Goal: Task Accomplishment & Management: Use online tool/utility

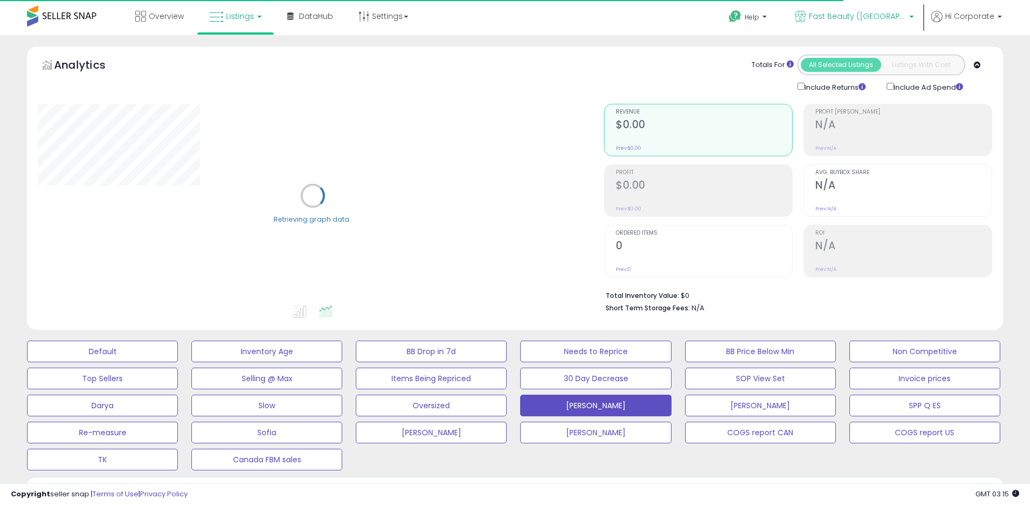
click at [852, 17] on span "Fast Beauty ([GEOGRAPHIC_DATA])" at bounding box center [857, 16] width 97 height 11
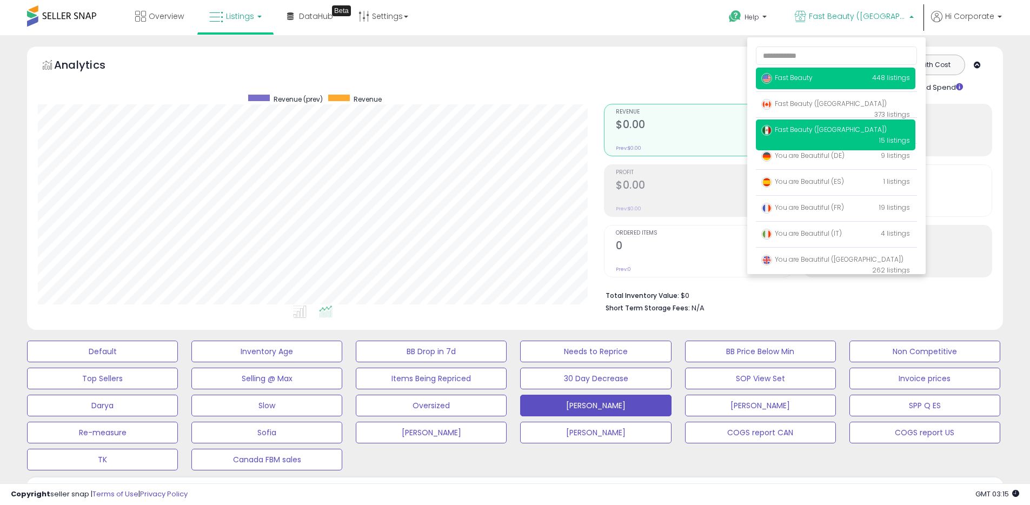
scroll to position [222, 566]
click at [786, 77] on span "Fast Beauty" at bounding box center [786, 77] width 51 height 9
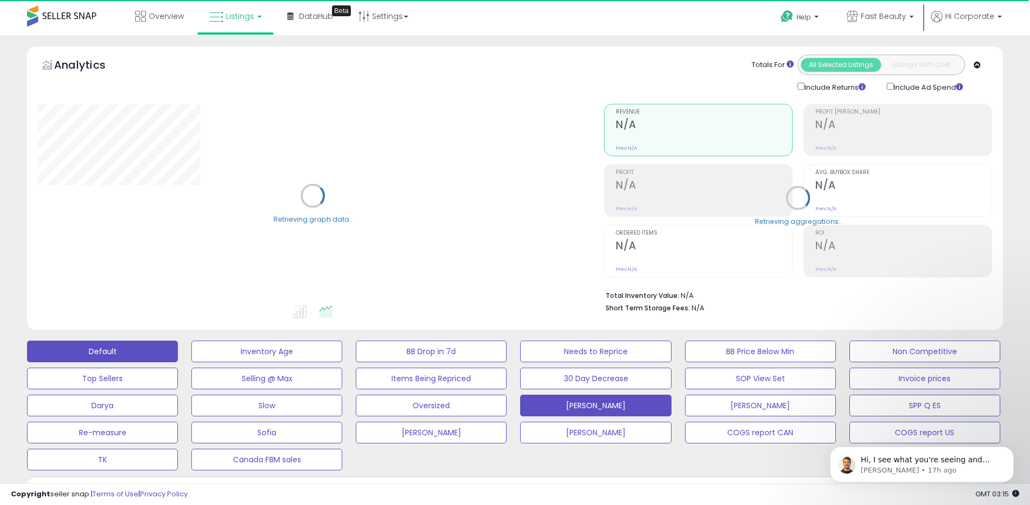
click at [151, 348] on button "Default" at bounding box center [102, 352] width 151 height 22
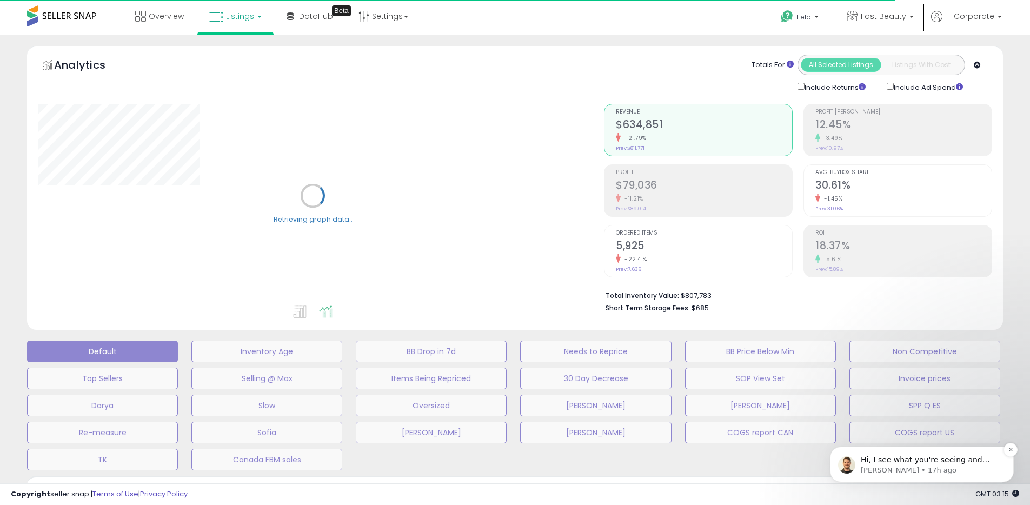
click at [896, 467] on p "Elias • 17h ago" at bounding box center [930, 471] width 139 height 10
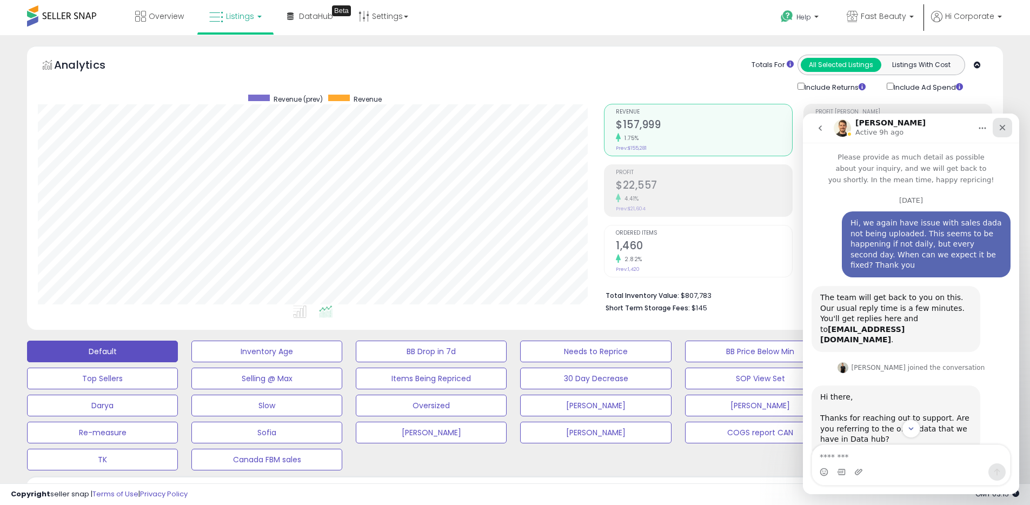
click at [998, 124] on icon "Close" at bounding box center [1002, 127] width 9 height 9
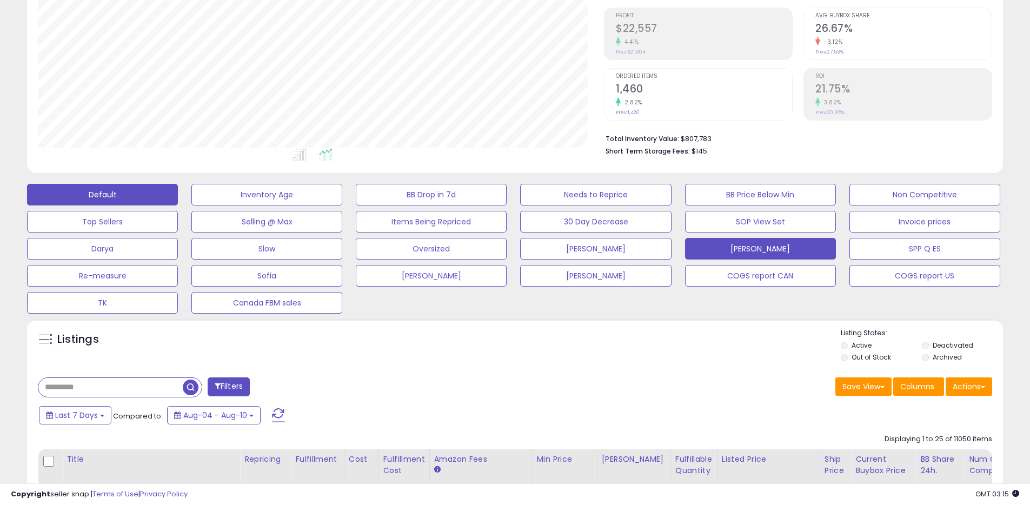
scroll to position [412, 0]
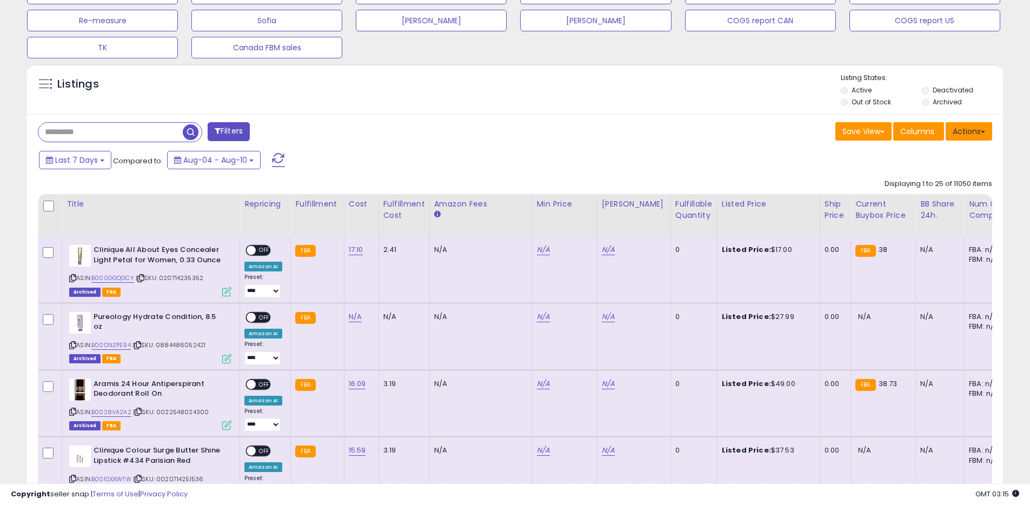
click at [968, 123] on button "Actions" at bounding box center [969, 131] width 46 height 18
click at [920, 200] on link "Export All Columns" at bounding box center [925, 200] width 118 height 17
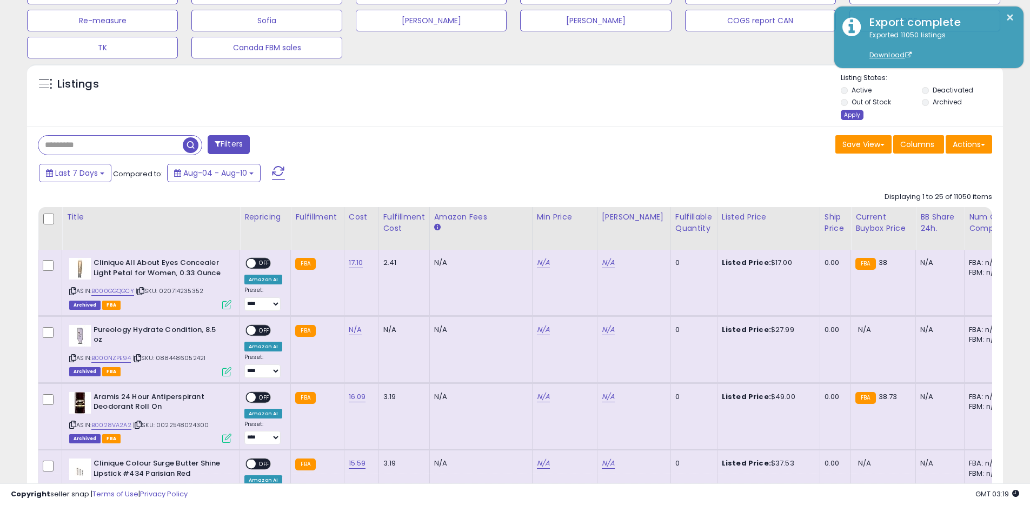
click at [843, 115] on div "Apply" at bounding box center [852, 115] width 23 height 10
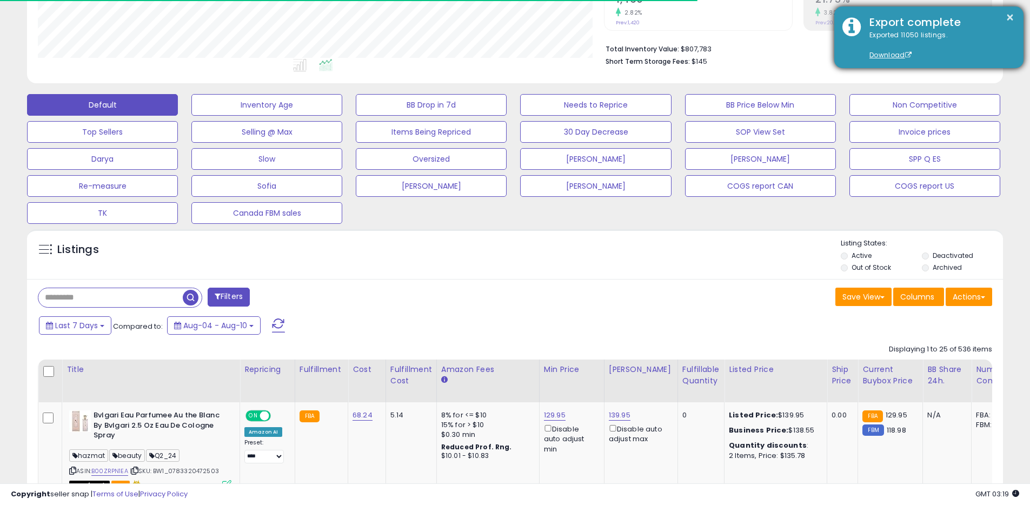
scroll to position [540449, 540104]
click at [1018, 16] on div "× Export complete Exported 11050 listings. Download" at bounding box center [928, 37] width 189 height 62
click at [1012, 17] on button "×" at bounding box center [1010, 18] width 9 height 14
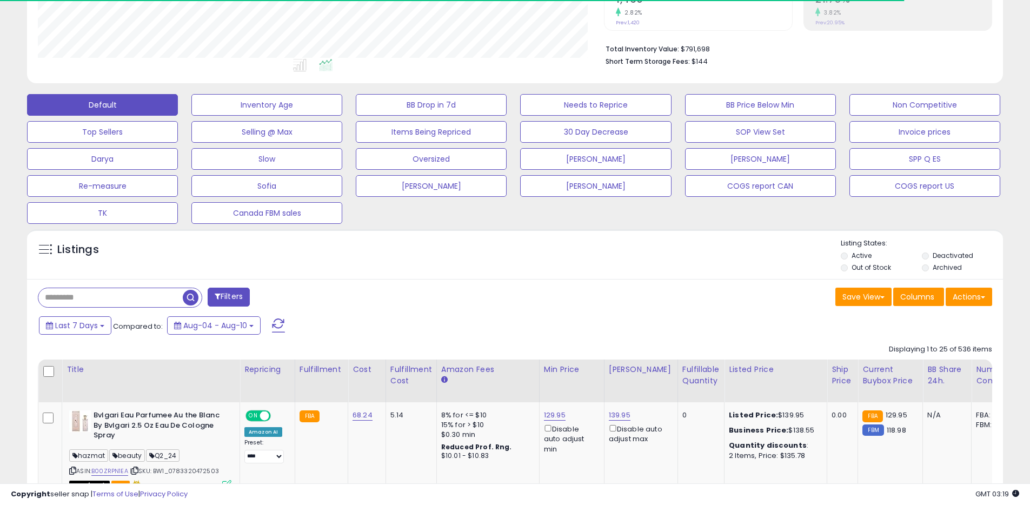
click at [756, 50] on li "Total Inventory Value: $791,698" at bounding box center [795, 48] width 378 height 13
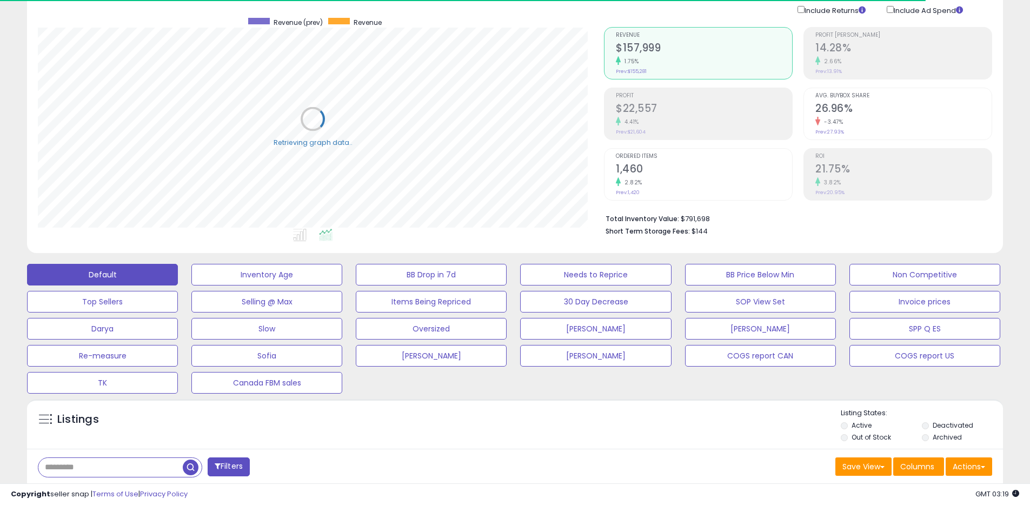
scroll to position [0, 0]
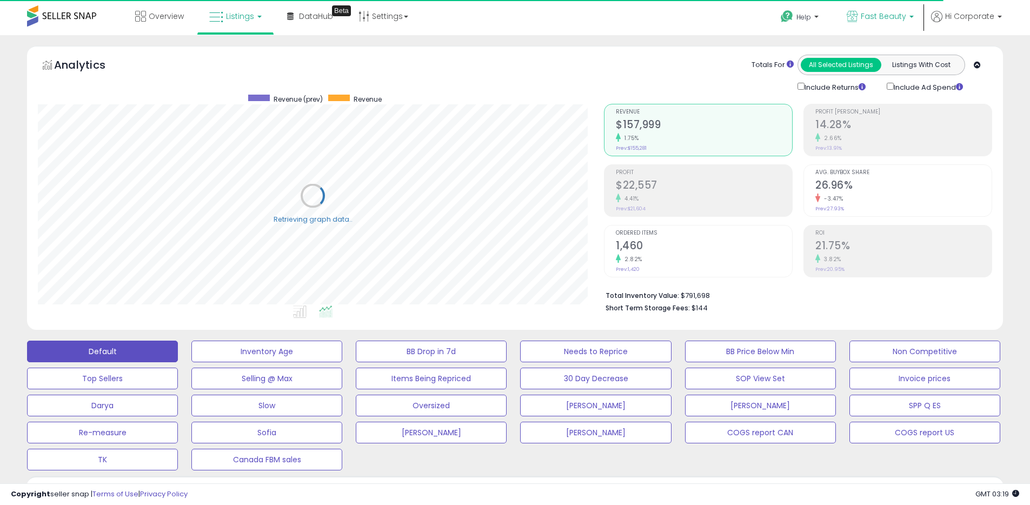
click at [899, 9] on link "Fast Beauty" at bounding box center [880, 17] width 83 height 35
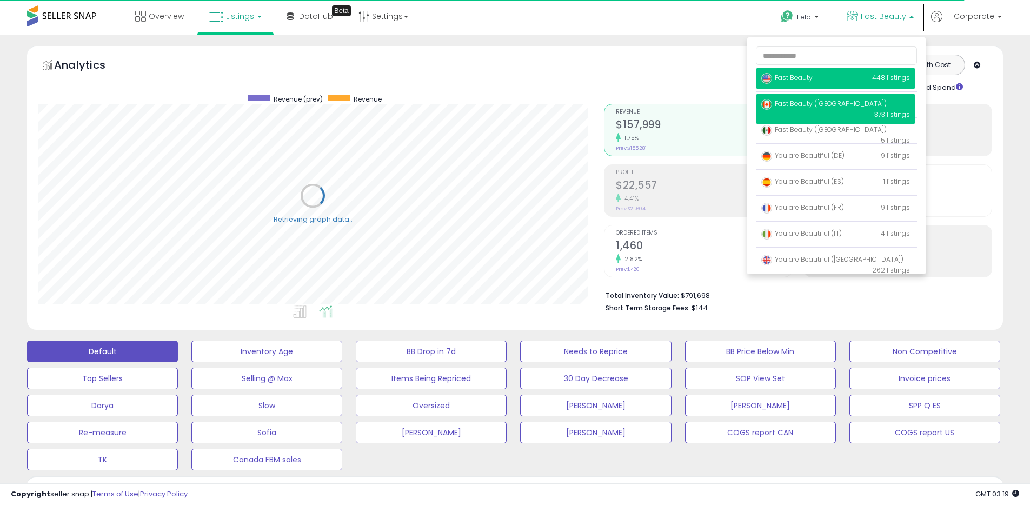
click at [825, 104] on span "Fast Beauty ([GEOGRAPHIC_DATA])" at bounding box center [823, 103] width 125 height 9
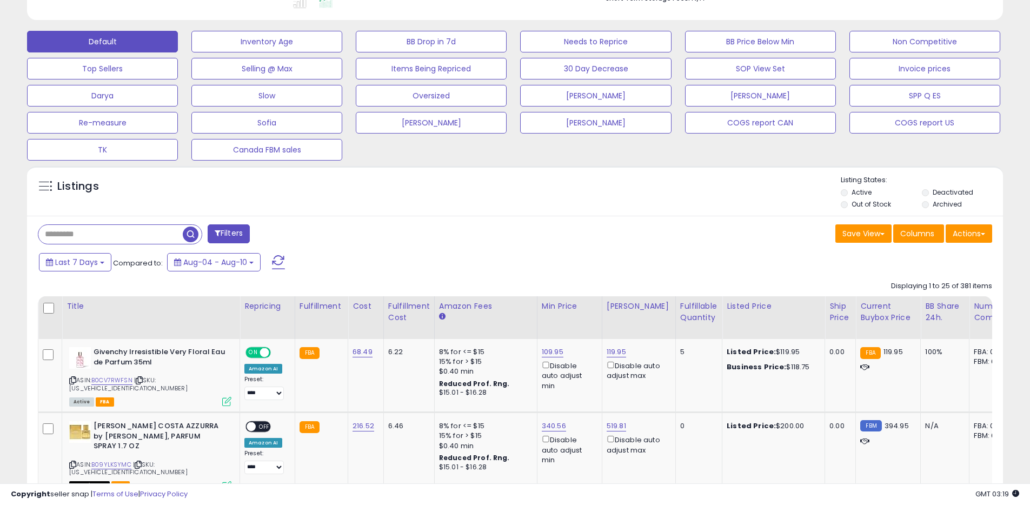
scroll to position [222, 566]
click at [979, 228] on button "Actions" at bounding box center [969, 233] width 46 height 18
click at [893, 309] on link "Export All Columns" at bounding box center [925, 302] width 118 height 17
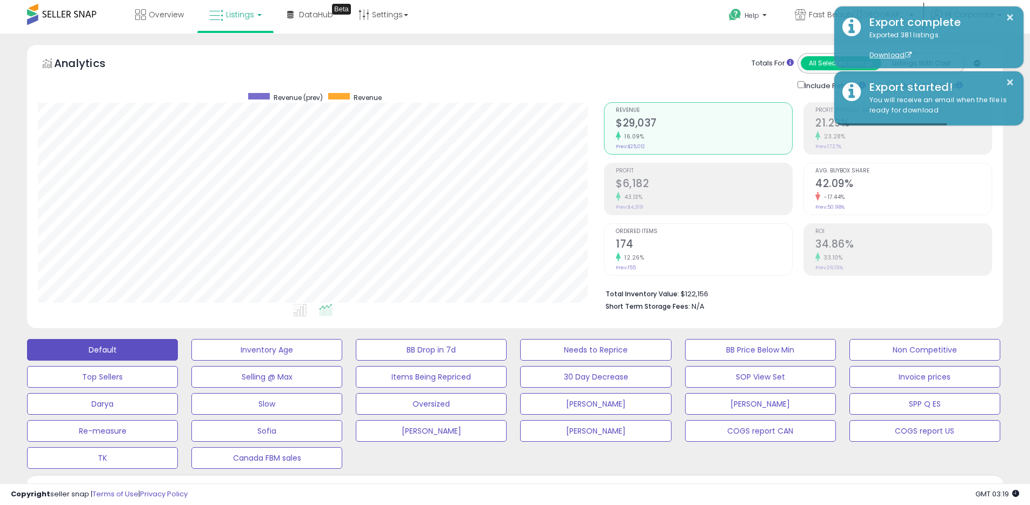
scroll to position [0, 0]
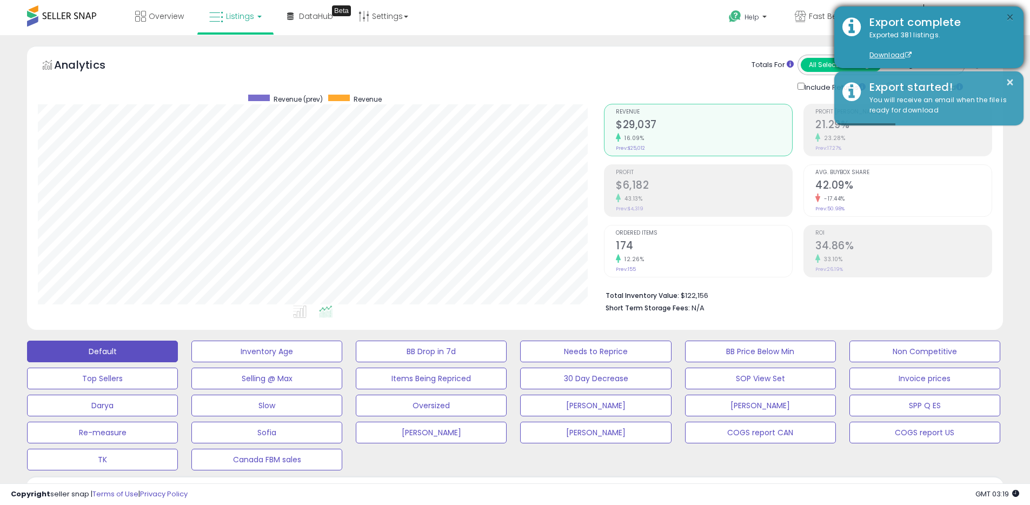
click at [1013, 21] on button "×" at bounding box center [1010, 18] width 9 height 14
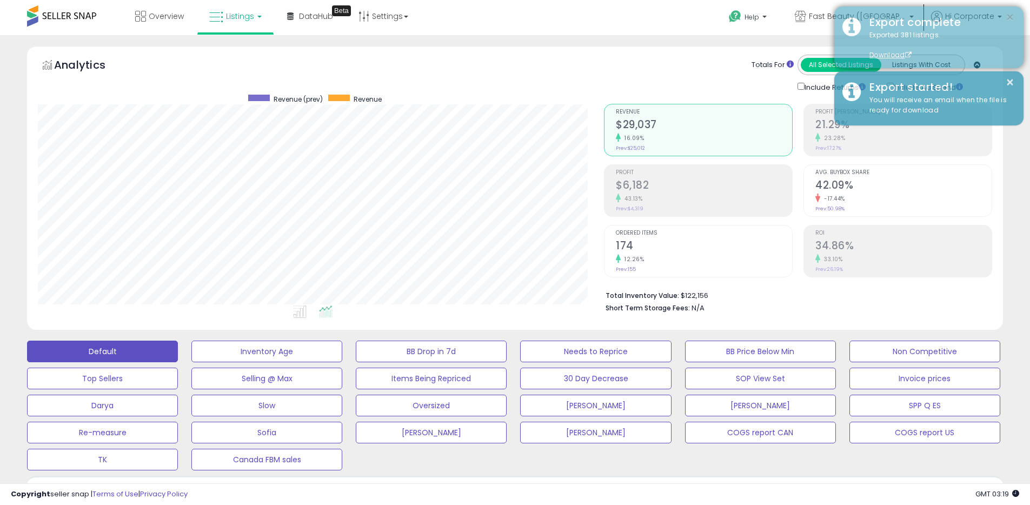
click at [1010, 19] on button "×" at bounding box center [1010, 18] width 9 height 14
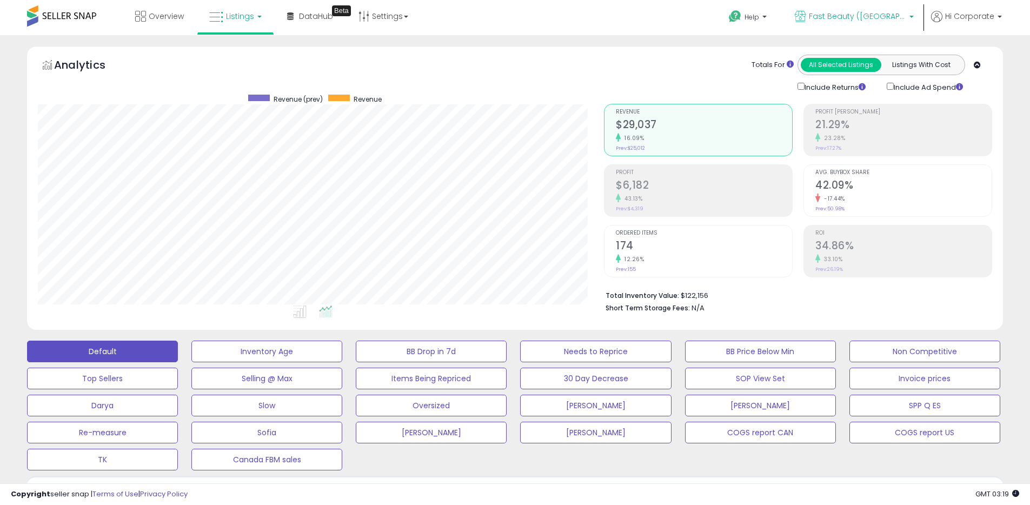
click at [806, 18] on icon at bounding box center [800, 16] width 11 height 11
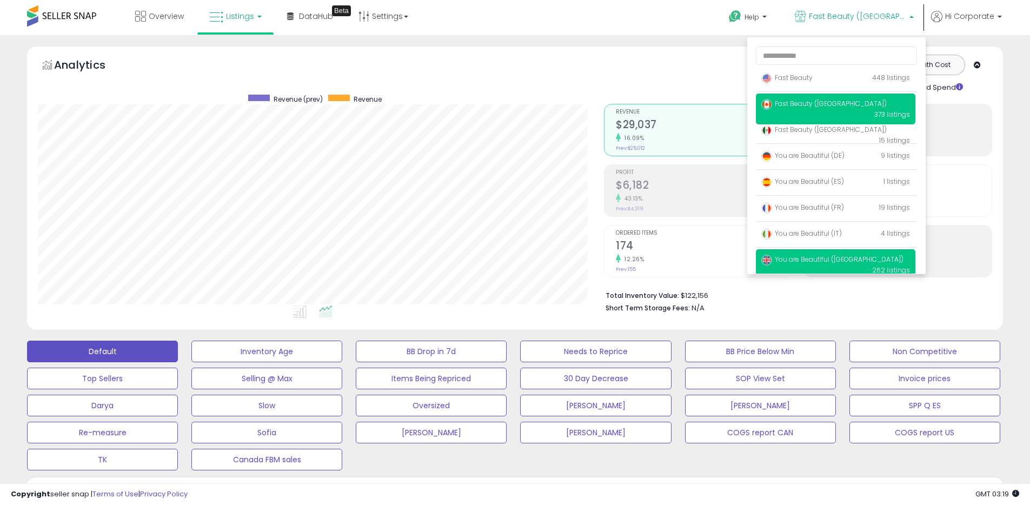
click at [802, 256] on span "You are Beautiful ([GEOGRAPHIC_DATA])" at bounding box center [832, 259] width 142 height 9
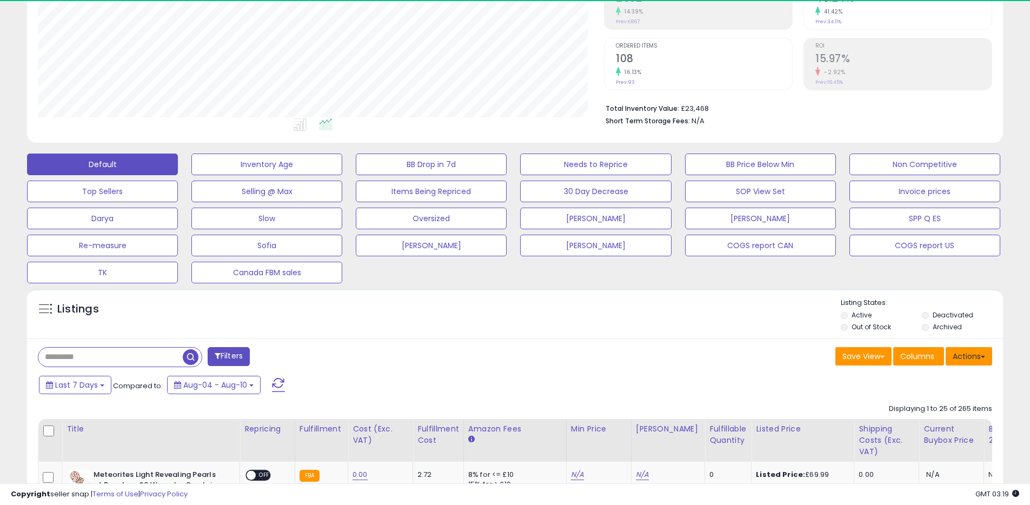
scroll to position [222, 566]
click at [983, 354] on button "Actions" at bounding box center [969, 356] width 46 height 18
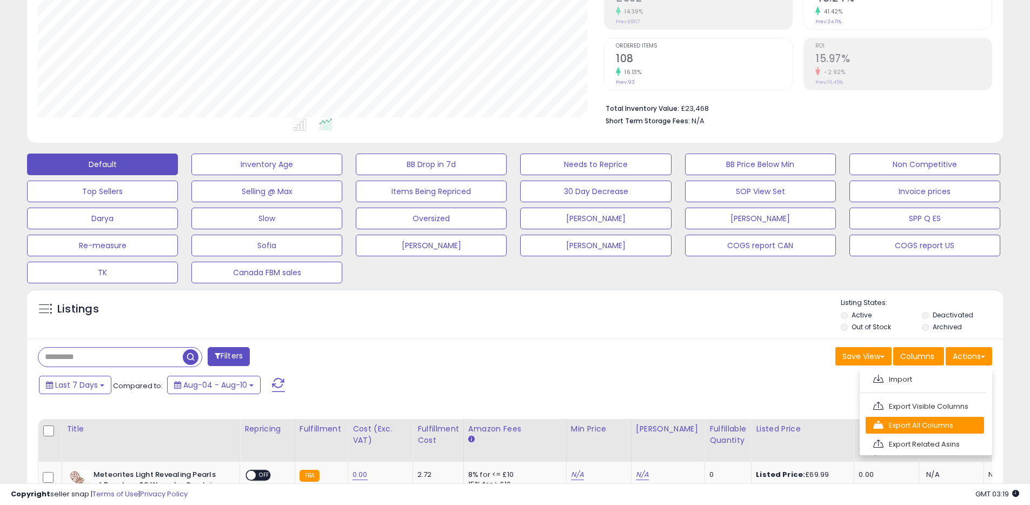
click at [904, 421] on link "Export All Columns" at bounding box center [925, 425] width 118 height 17
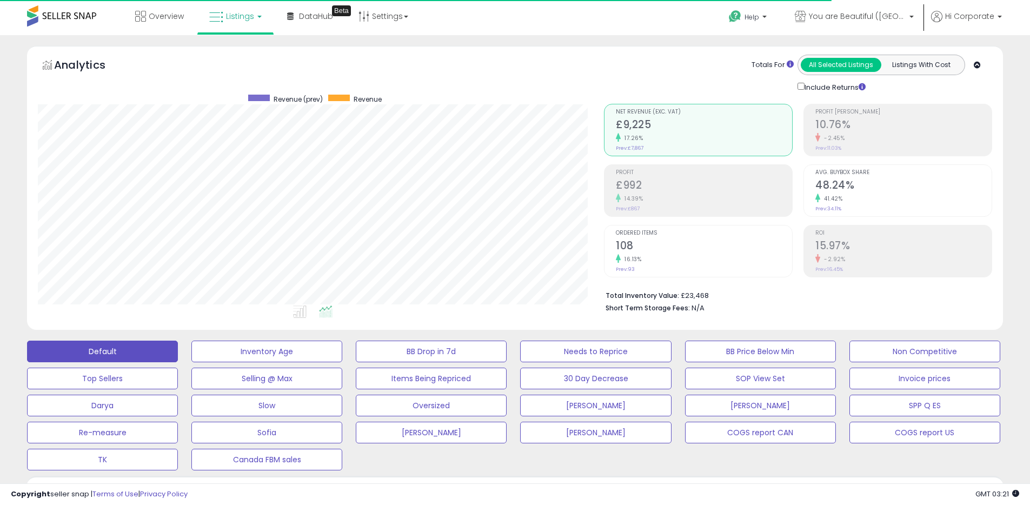
scroll to position [222, 566]
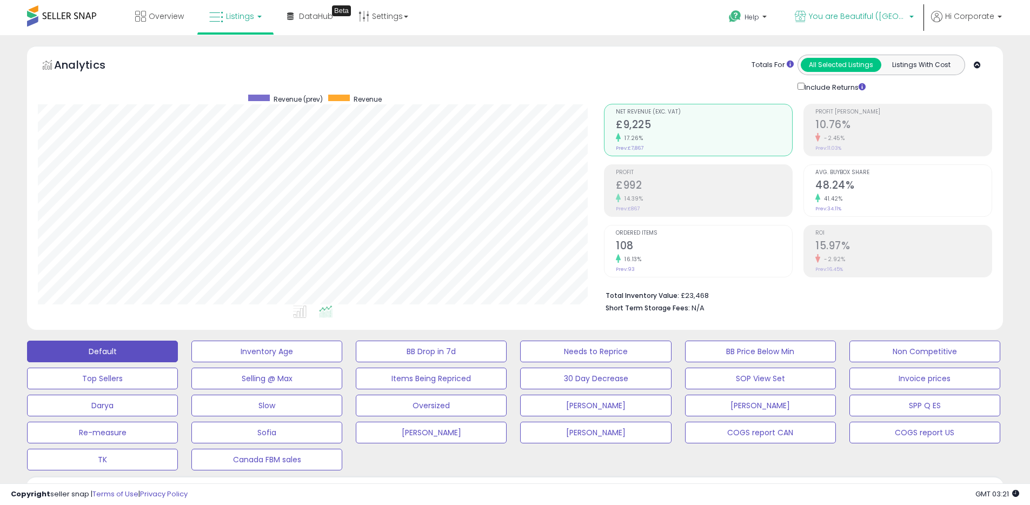
click at [884, 24] on link "You are Beautiful ([GEOGRAPHIC_DATA])" at bounding box center [854, 17] width 135 height 35
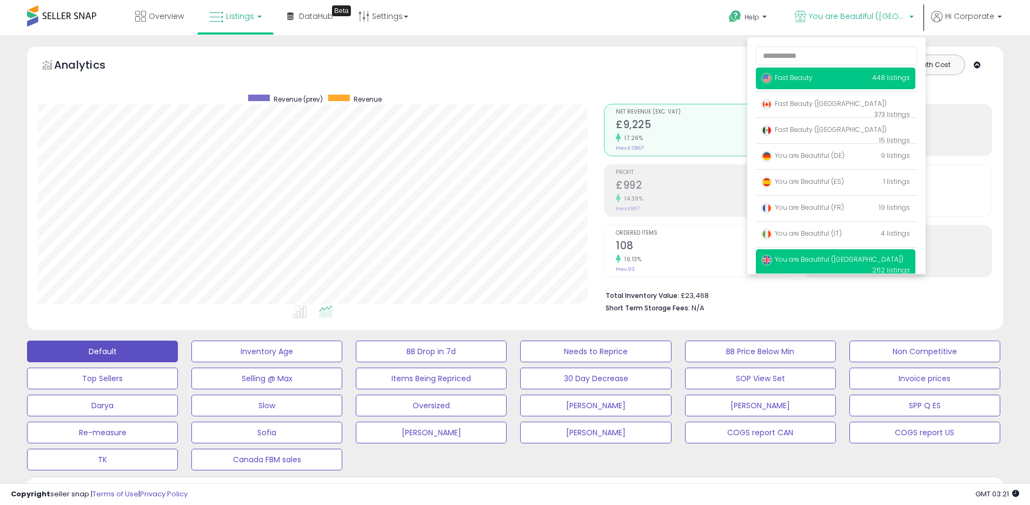
click at [782, 82] on span "Fast Beauty" at bounding box center [786, 77] width 51 height 9
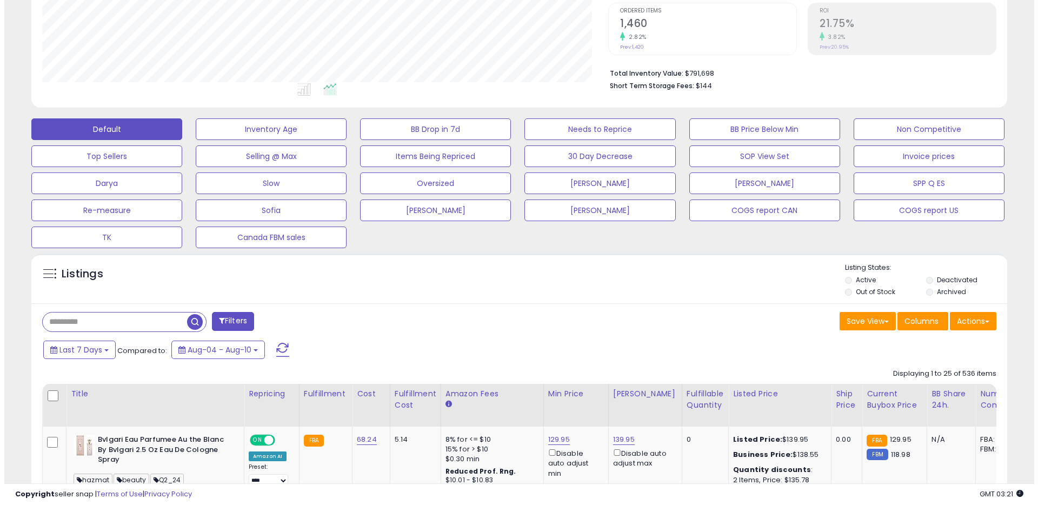
scroll to position [222, 566]
click at [110, 350] on div "Last 7 Days Compared to: Aug-04 - Aug-10" at bounding box center [394, 351] width 716 height 24
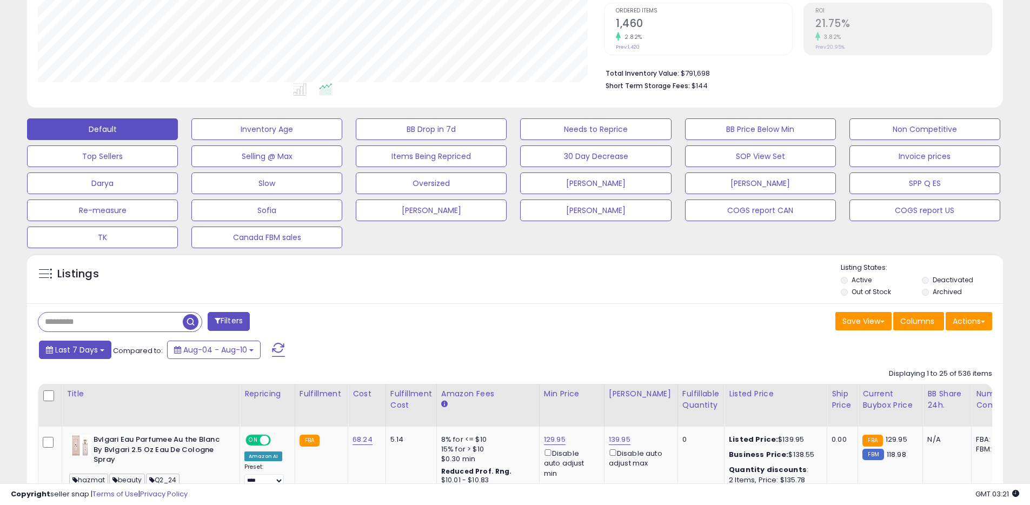
click at [94, 353] on span "Last 7 Days" at bounding box center [76, 349] width 43 height 11
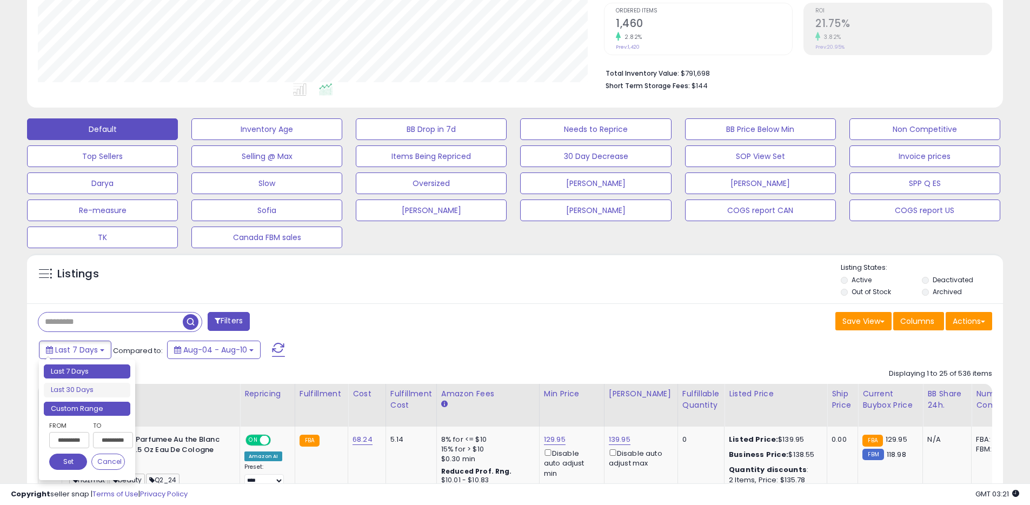
click at [95, 408] on li "Custom Range" at bounding box center [87, 409] width 87 height 15
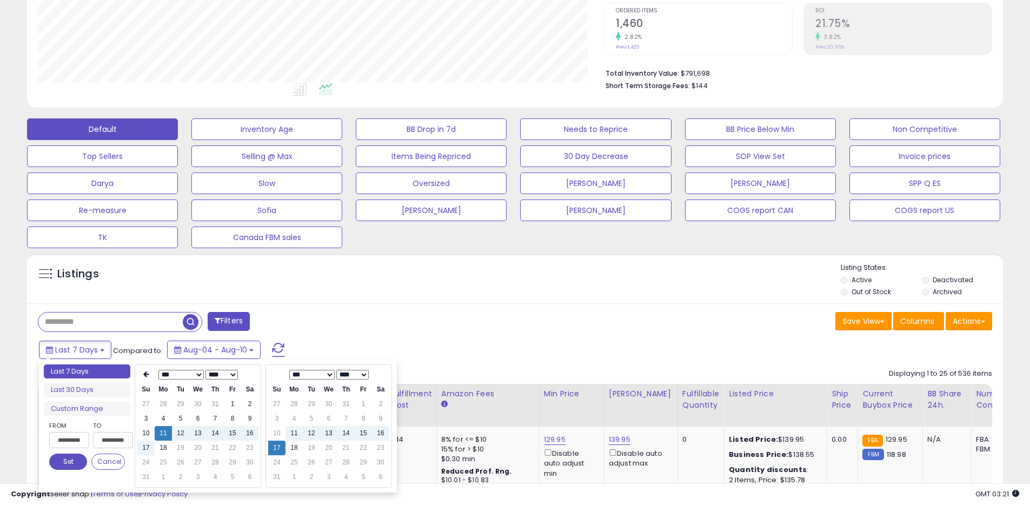
click at [175, 375] on select "*** *** *** *** *** *** *** ***" at bounding box center [180, 375] width 45 height 10
click at [246, 436] on td "17" at bounding box center [249, 433] width 17 height 15
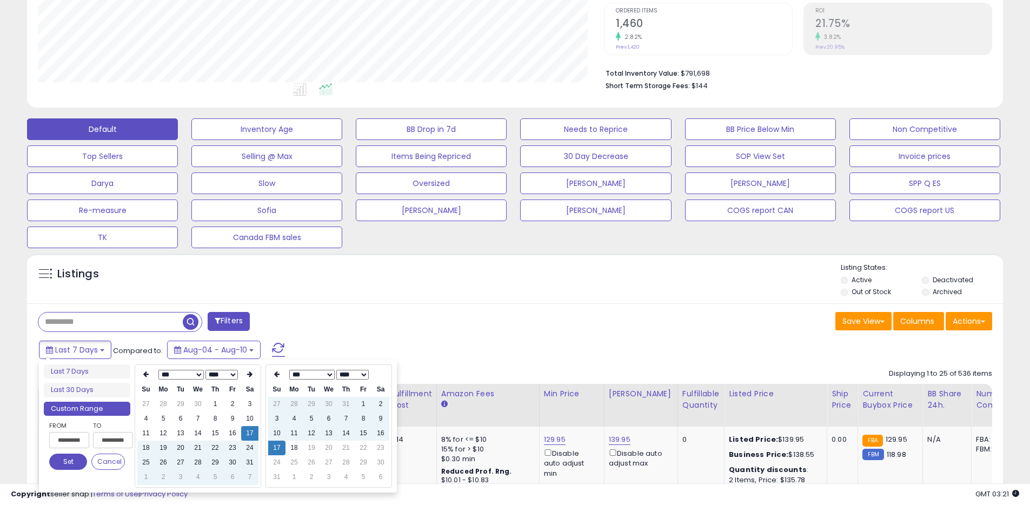
type input "**********"
click at [65, 461] on button "Set" at bounding box center [68, 462] width 38 height 16
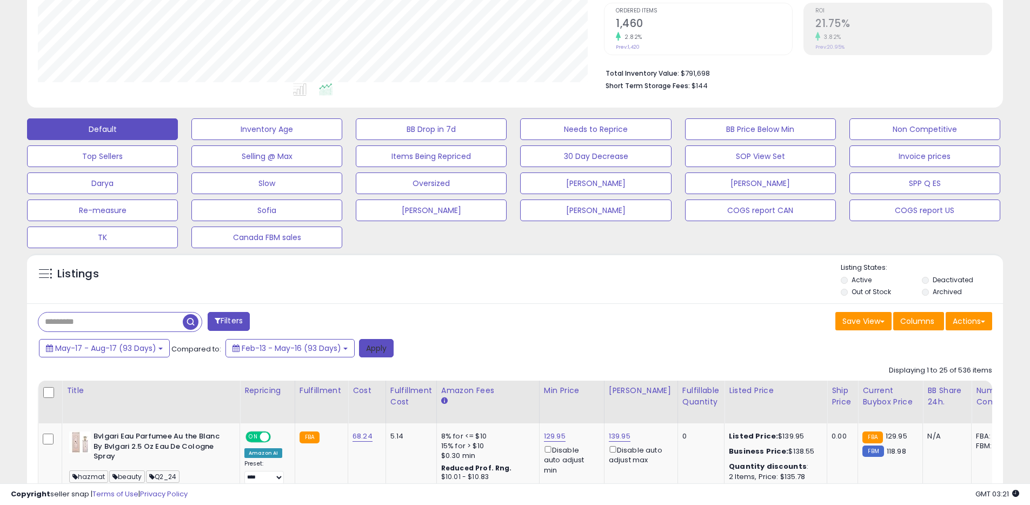
click at [391, 344] on button "Apply" at bounding box center [376, 348] width 35 height 18
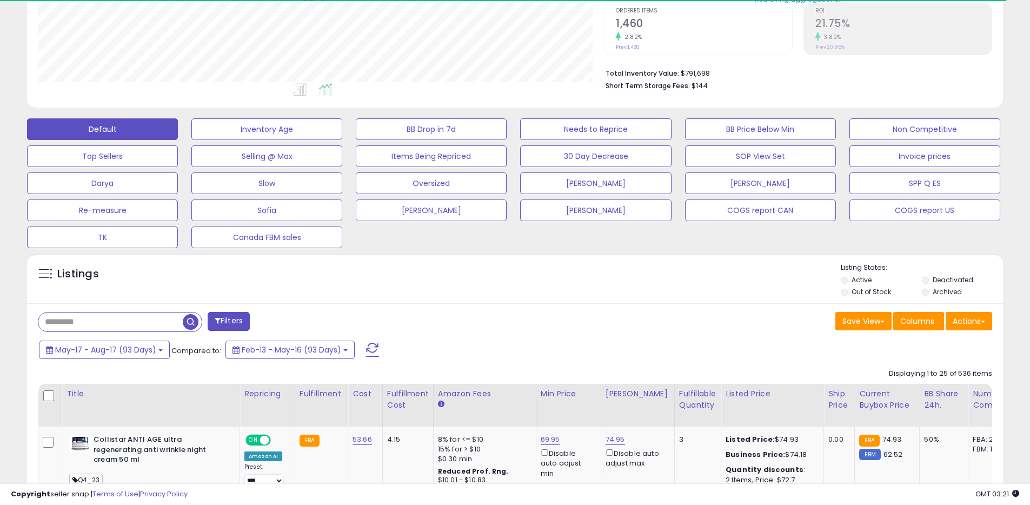
scroll to position [540449, 540104]
click at [965, 322] on button "Actions" at bounding box center [969, 321] width 46 height 18
click at [913, 387] on link "Export All Columns" at bounding box center [925, 390] width 118 height 17
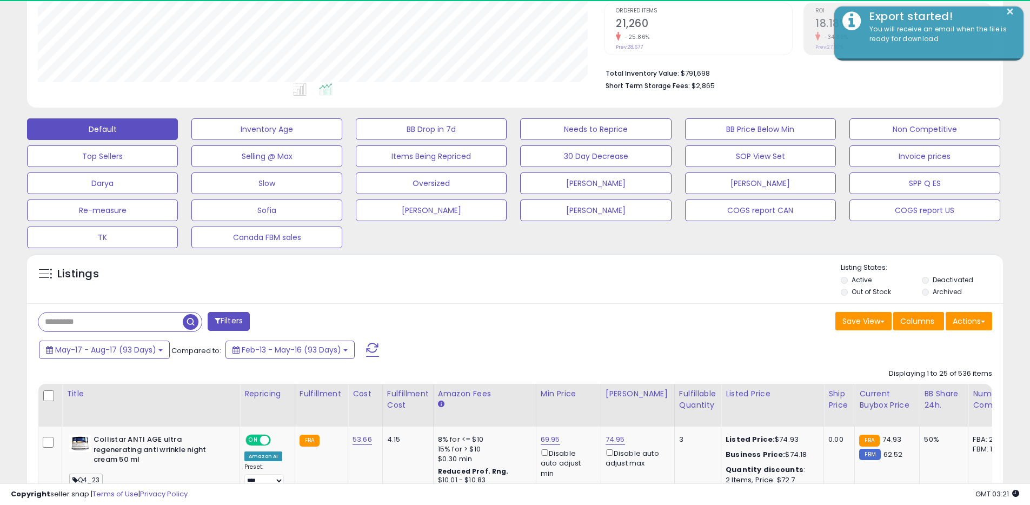
scroll to position [222, 566]
